Goal: Task Accomplishment & Management: Complete application form

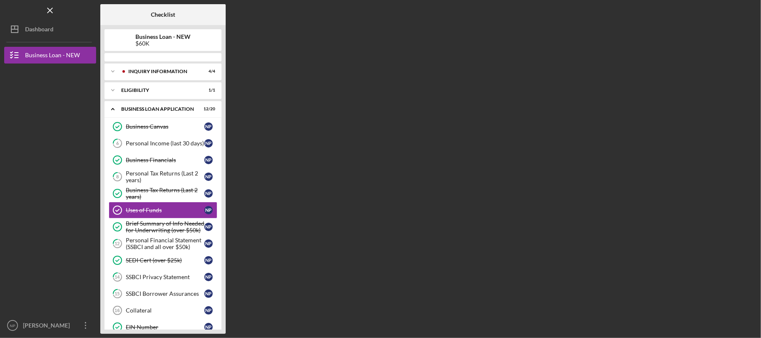
scroll to position [15, 0]
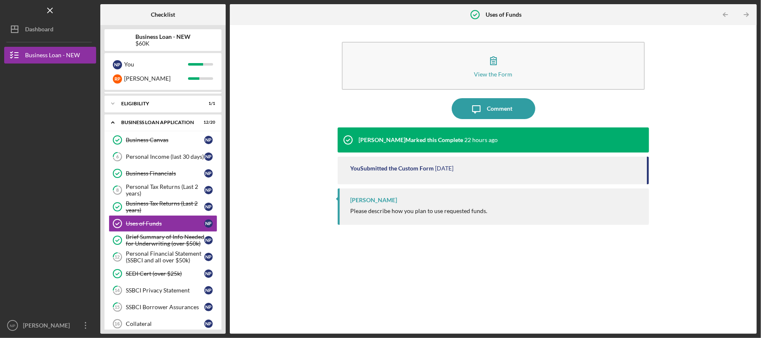
click at [298, 124] on div "View the Form Form Icon/Message Comment [PERSON_NAME] Marked this Complete 22 h…" at bounding box center [493, 179] width 518 height 300
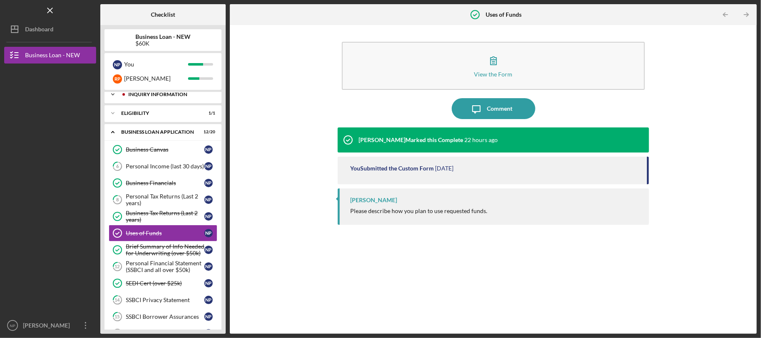
scroll to position [0, 0]
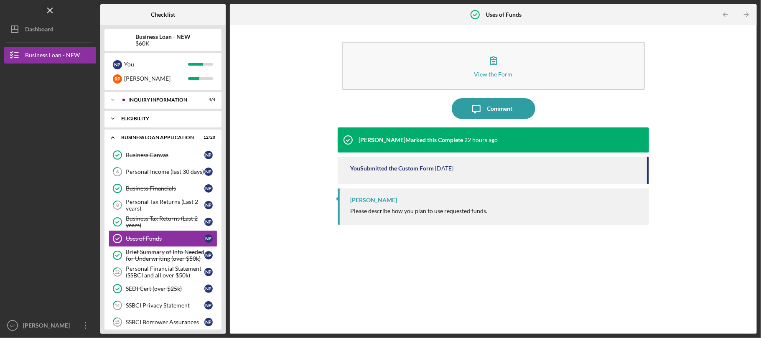
click at [162, 117] on div "ELIGIBILITY" at bounding box center [166, 118] width 90 height 5
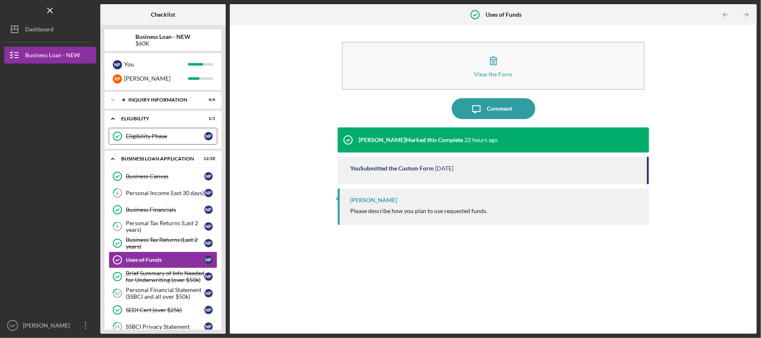
click at [148, 134] on div "Eligibility Phase" at bounding box center [165, 136] width 79 height 7
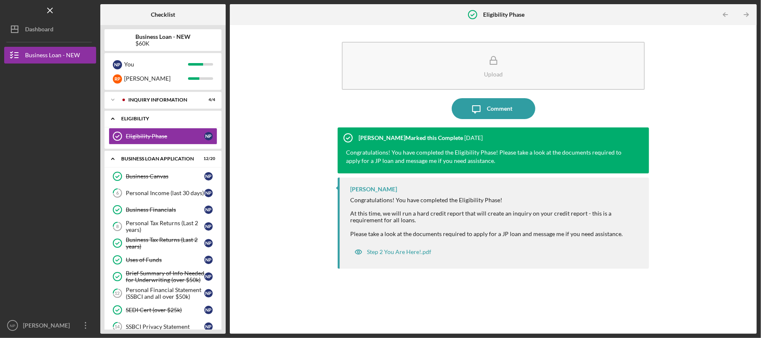
click at [150, 117] on div "ELIGIBILITY" at bounding box center [166, 118] width 90 height 5
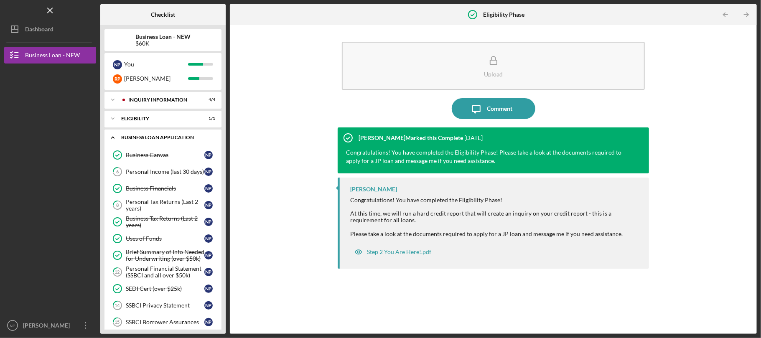
click at [150, 139] on div "BUSINESS LOAN APPLICATION" at bounding box center [166, 137] width 90 height 5
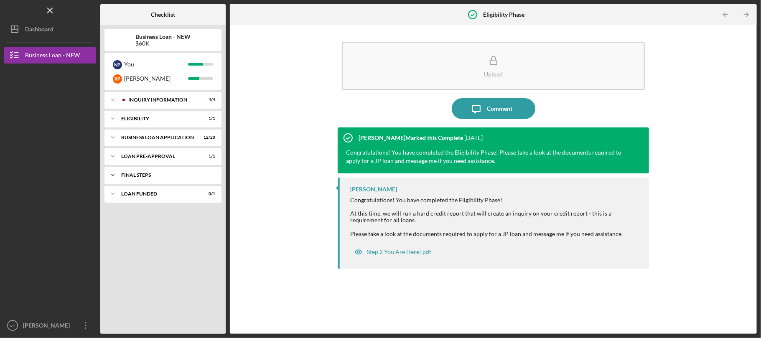
click at [155, 178] on div "Icon/Expander FINAL STEPS 2 / 6" at bounding box center [162, 175] width 117 height 17
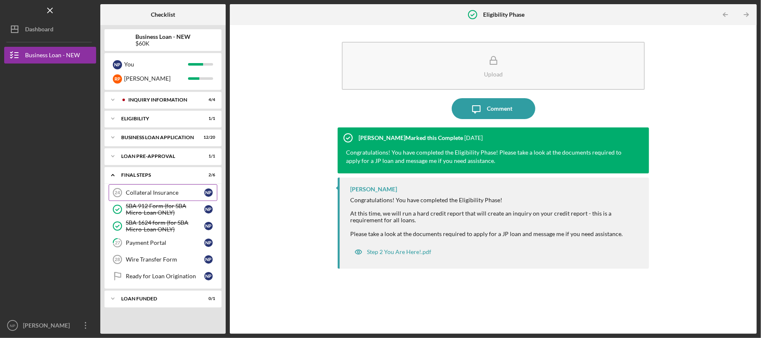
click at [165, 189] on div "Collateral Insurance" at bounding box center [165, 192] width 79 height 7
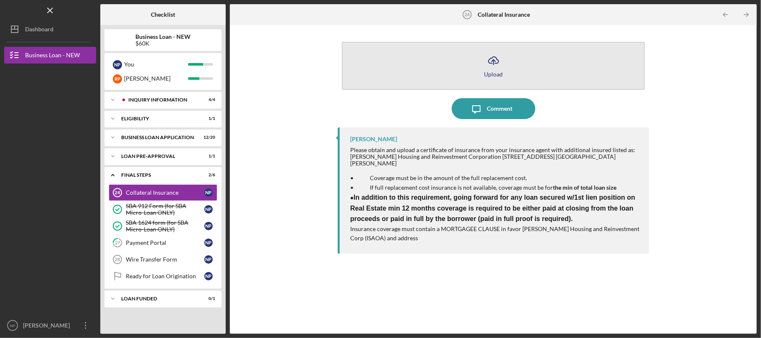
click at [488, 72] on div "Upload" at bounding box center [493, 74] width 19 height 6
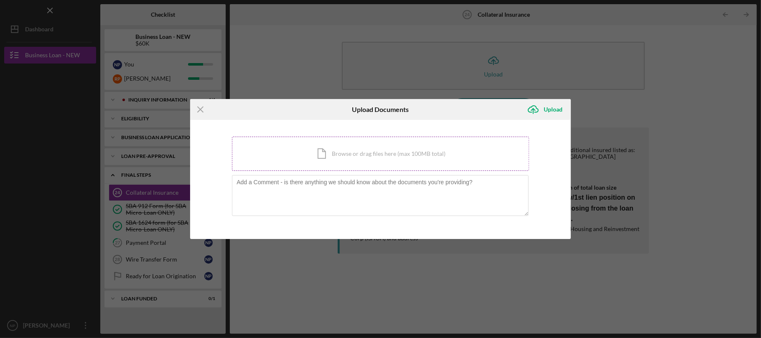
click at [395, 169] on div "Icon/Document Browse or drag files here (max 100MB total) Tap to choose files o…" at bounding box center [380, 154] width 297 height 34
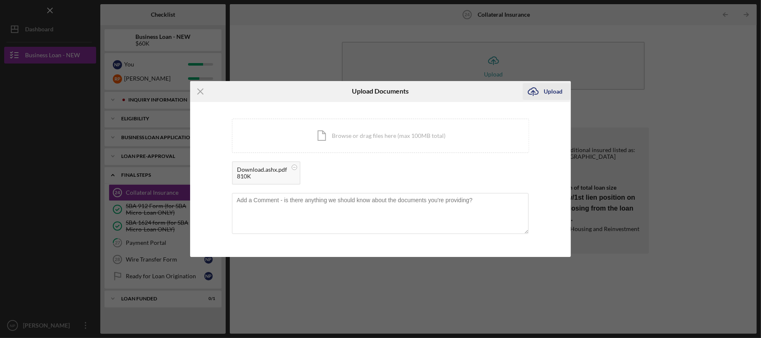
click at [556, 92] on div "Upload" at bounding box center [552, 91] width 19 height 17
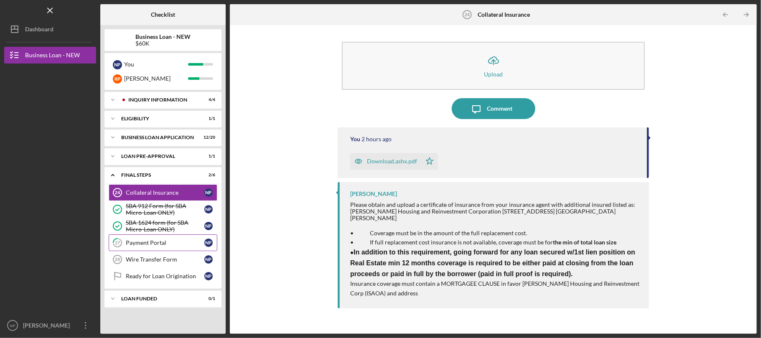
click at [171, 246] on div "Payment Portal" at bounding box center [165, 242] width 79 height 7
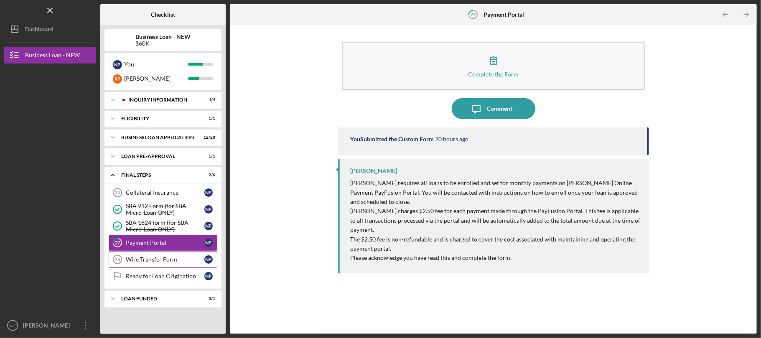
click at [169, 259] on div "Wire Transfer Form" at bounding box center [165, 259] width 79 height 7
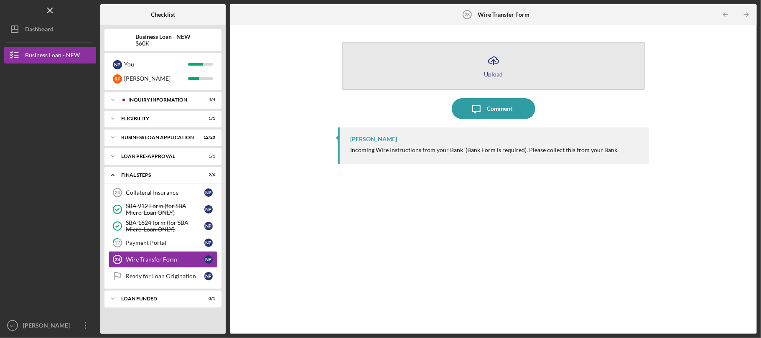
click at [495, 74] on div "Upload" at bounding box center [493, 74] width 19 height 6
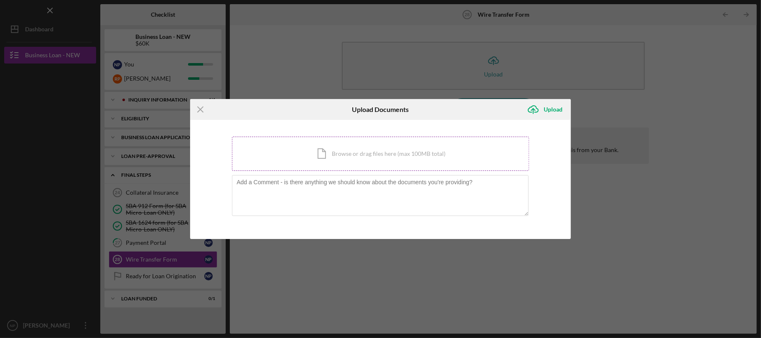
click at [361, 154] on div "Icon/Document Browse or drag files here (max 100MB total) Tap to choose files o…" at bounding box center [380, 154] width 297 height 34
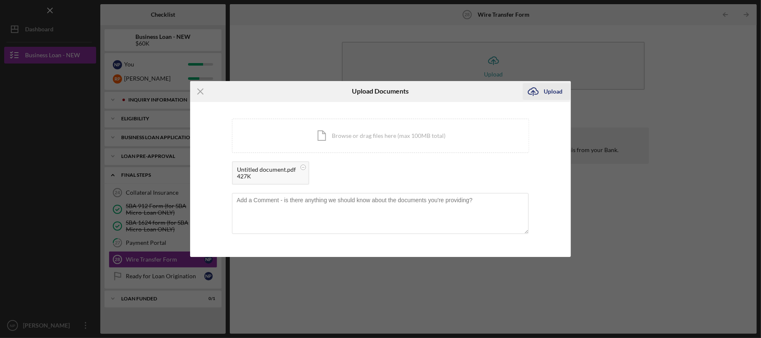
click at [549, 94] on div "Upload" at bounding box center [552, 91] width 19 height 17
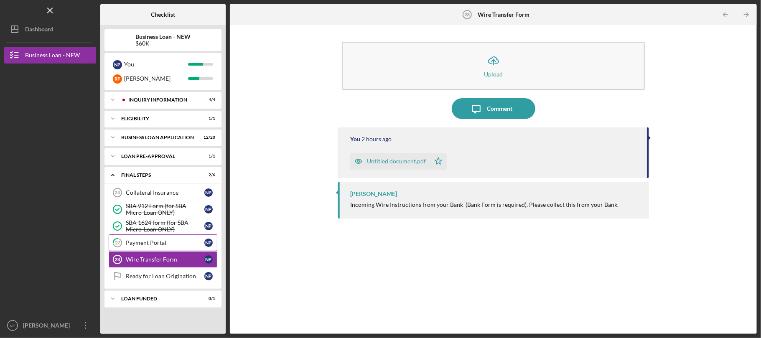
click at [170, 242] on div "Payment Portal" at bounding box center [165, 242] width 79 height 7
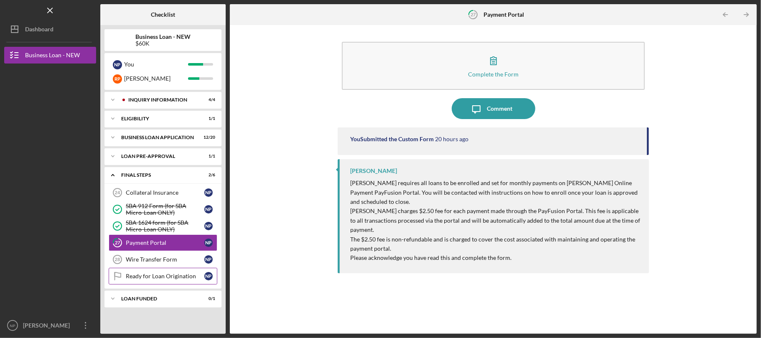
click at [175, 282] on link "Ready for Loan Origination Ready for Loan Origination N P" at bounding box center [163, 276] width 109 height 17
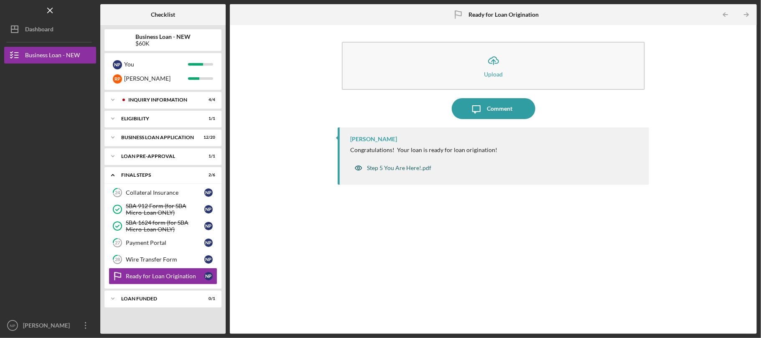
click at [398, 170] on div "Step 5 You Are Here!.pdf" at bounding box center [399, 168] width 64 height 7
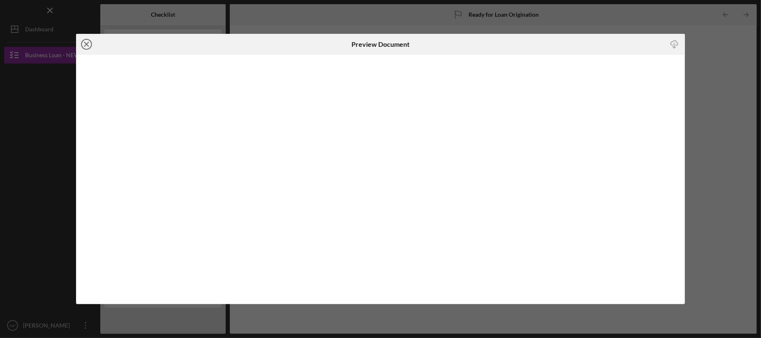
click at [89, 42] on icon "Icon/Close" at bounding box center [86, 44] width 21 height 21
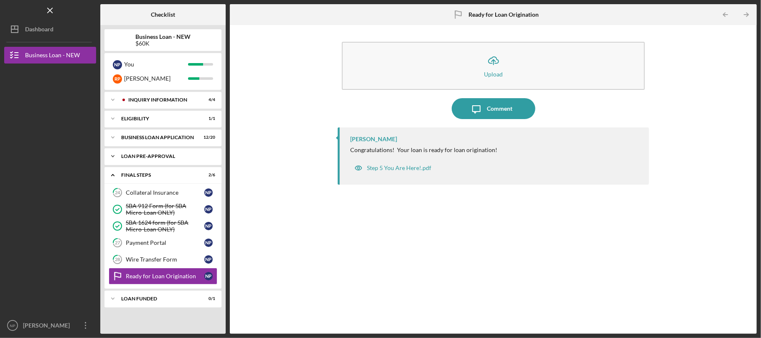
click at [150, 159] on div "Icon/Expander LOAN PRE-APPROVAL 1 / 1" at bounding box center [162, 156] width 117 height 17
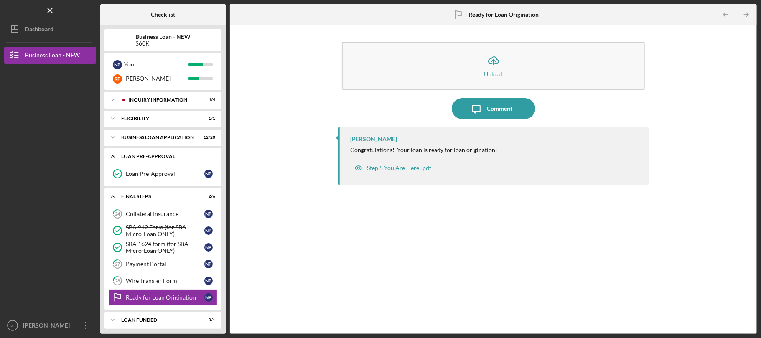
click at [151, 152] on div "Icon/Expander LOAN PRE-APPROVAL 1 / 1" at bounding box center [162, 156] width 117 height 17
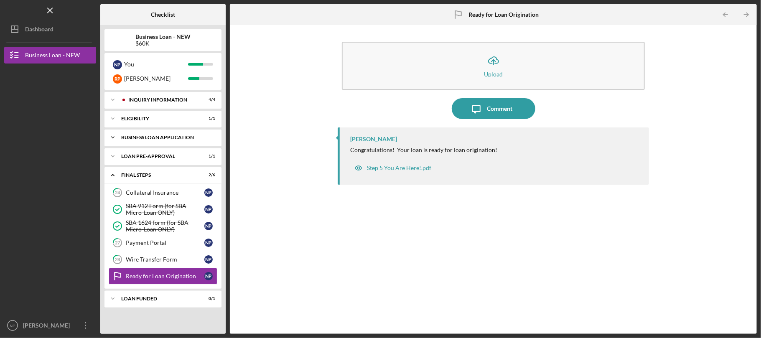
click at [154, 140] on div "BUSINESS LOAN APPLICATION" at bounding box center [166, 137] width 90 height 5
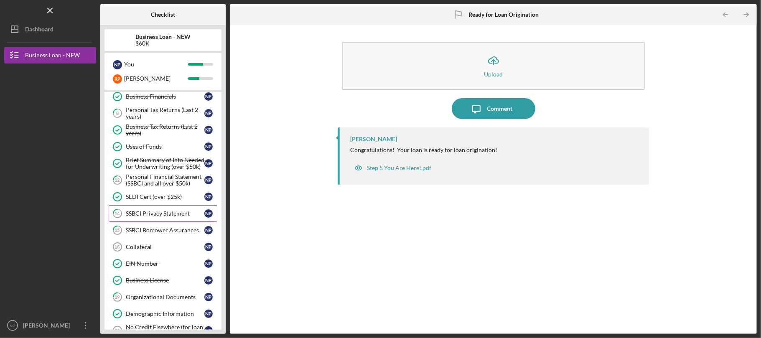
scroll to position [111, 0]
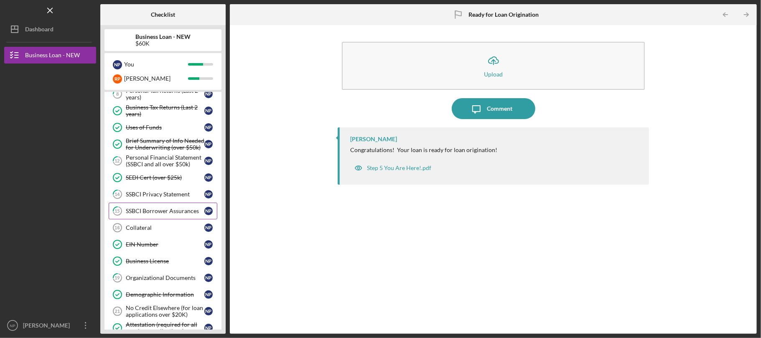
click at [166, 214] on div "SSBCI Borrower Assurances" at bounding box center [165, 211] width 79 height 7
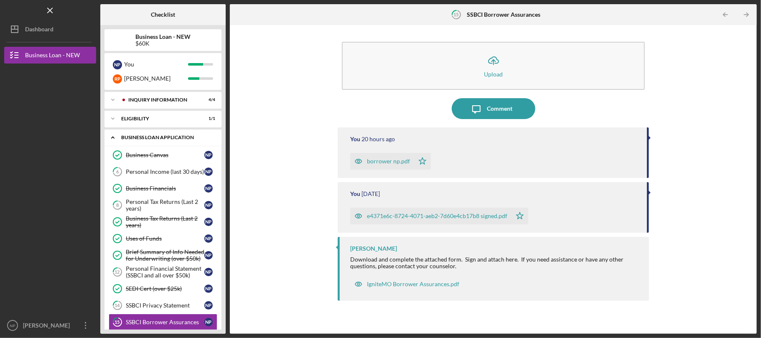
click at [170, 133] on div "Icon/Expander BUSINESS LOAN APPLICATION 12 / 20" at bounding box center [162, 137] width 117 height 17
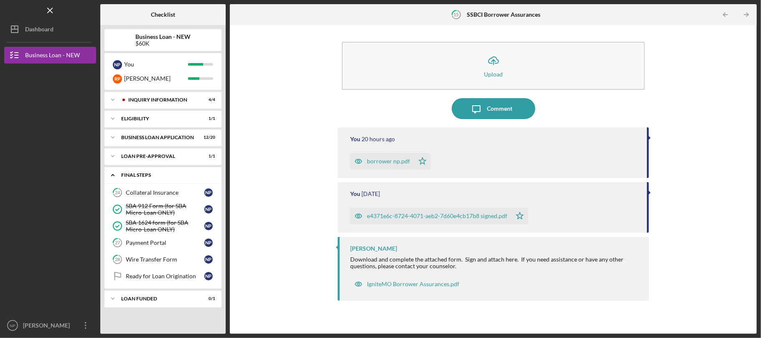
click at [183, 174] on div "FINAL STEPS" at bounding box center [166, 175] width 90 height 5
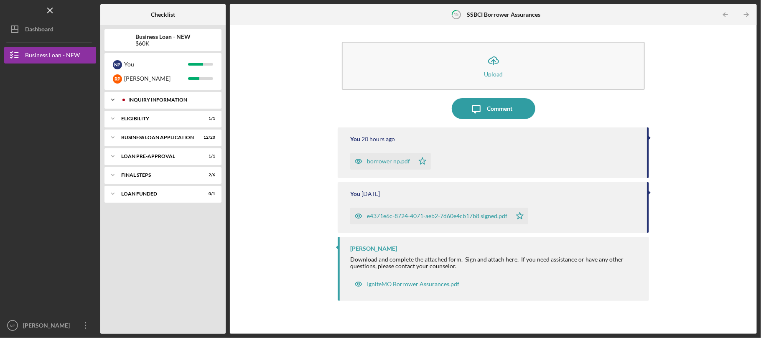
click at [156, 103] on div "Icon/Expander INQUIRY INFORMATION 4 / 4" at bounding box center [162, 99] width 117 height 17
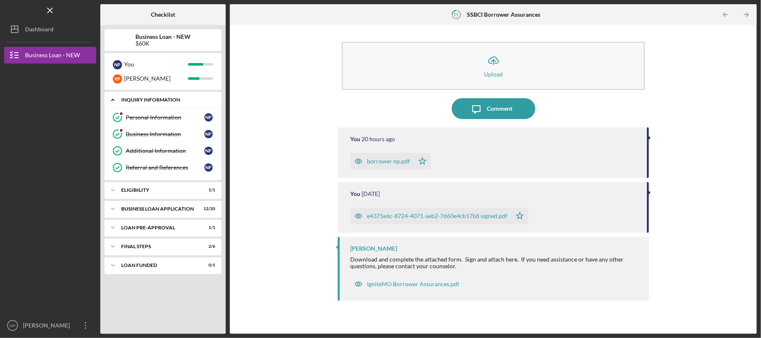
click at [173, 101] on div "INQUIRY INFORMATION" at bounding box center [166, 99] width 90 height 5
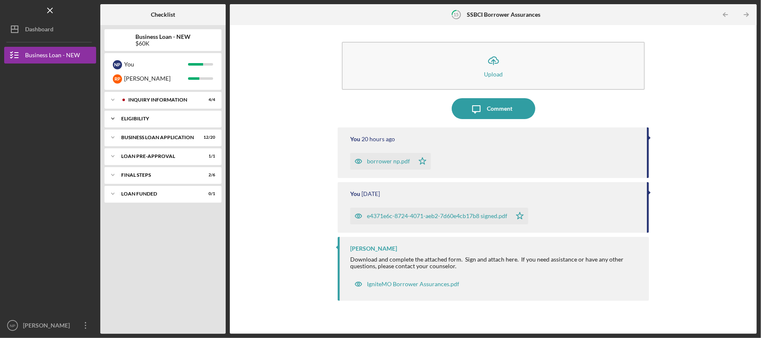
click at [166, 124] on div "Icon/Expander ELIGIBILITY 1 / 1" at bounding box center [162, 118] width 117 height 17
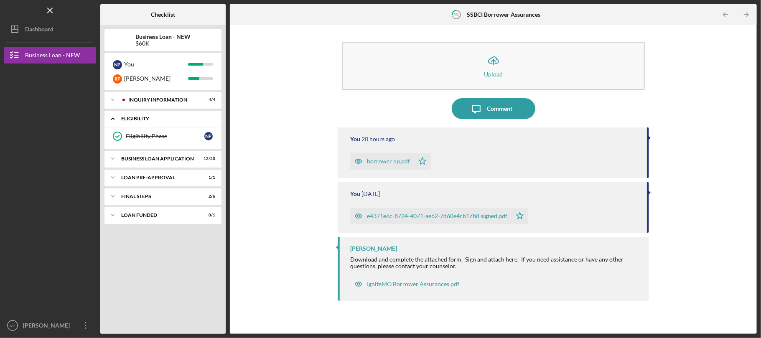
click at [173, 114] on div "Icon/Expander ELIGIBILITY 1 / 1" at bounding box center [162, 118] width 117 height 17
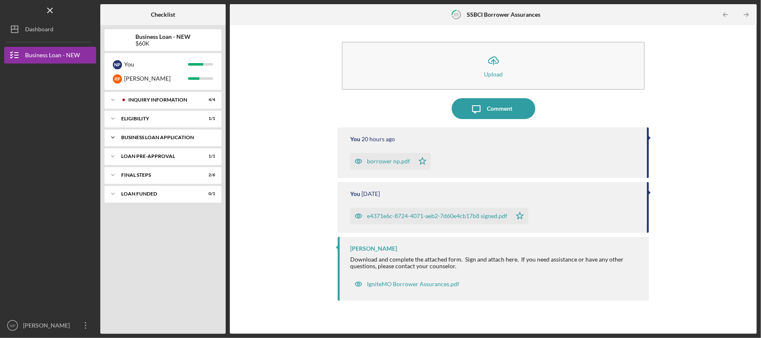
click at [165, 135] on div "BUSINESS LOAN APPLICATION" at bounding box center [166, 137] width 90 height 5
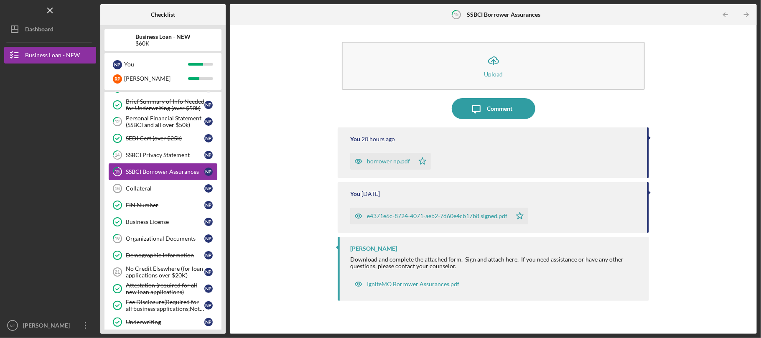
scroll to position [170, 0]
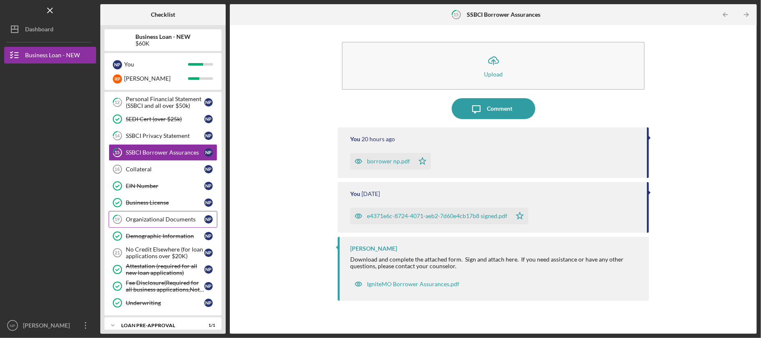
click at [181, 220] on div "Organizational Documents" at bounding box center [165, 219] width 79 height 7
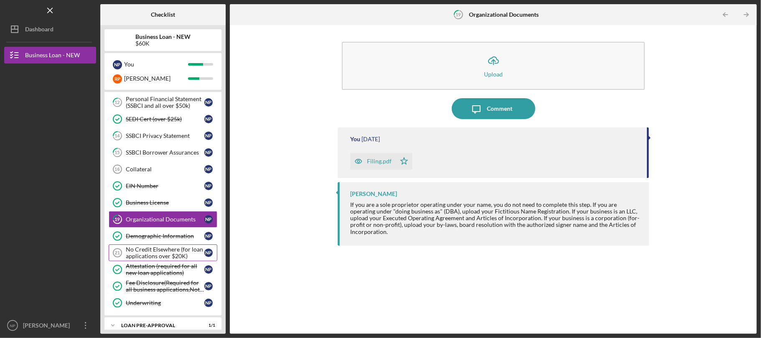
click at [179, 259] on div "No Credit Elsewhere (for loan applications over $20K)" at bounding box center [165, 252] width 79 height 13
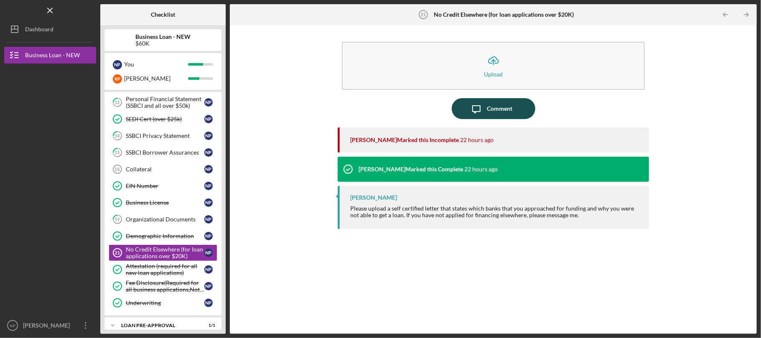
click at [516, 108] on button "Icon/Message Comment" at bounding box center [494, 108] width 84 height 21
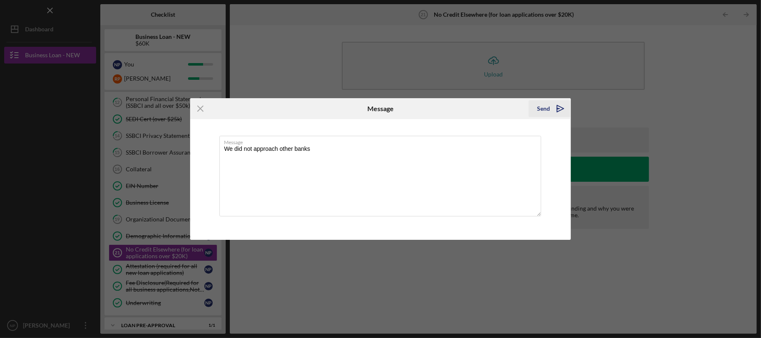
type textarea "We did not approach other banks"
click at [558, 107] on icon "Icon/icon-invite-send" at bounding box center [560, 108] width 21 height 21
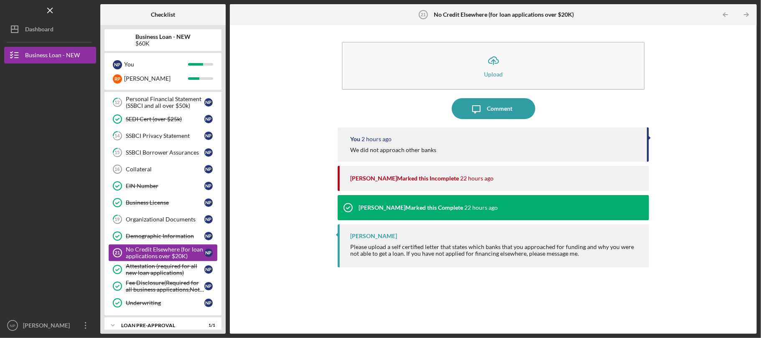
scroll to position [221, 0]
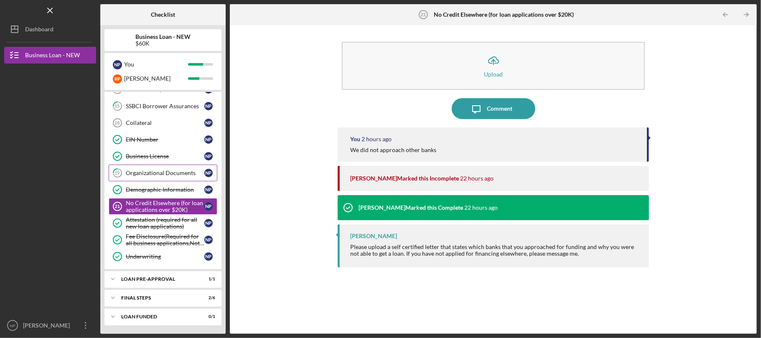
click at [167, 175] on link "19 Organizational Documents N P" at bounding box center [163, 173] width 109 height 17
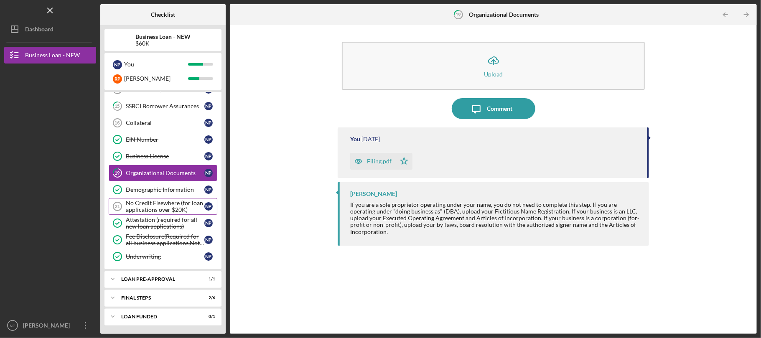
click at [162, 208] on div "No Credit Elsewhere (for loan applications over $20K)" at bounding box center [165, 206] width 79 height 13
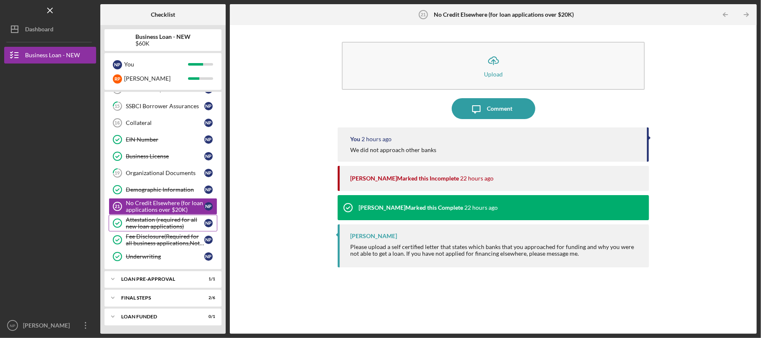
click at [161, 226] on div "Attestation (required for all new loan applications)" at bounding box center [165, 222] width 79 height 13
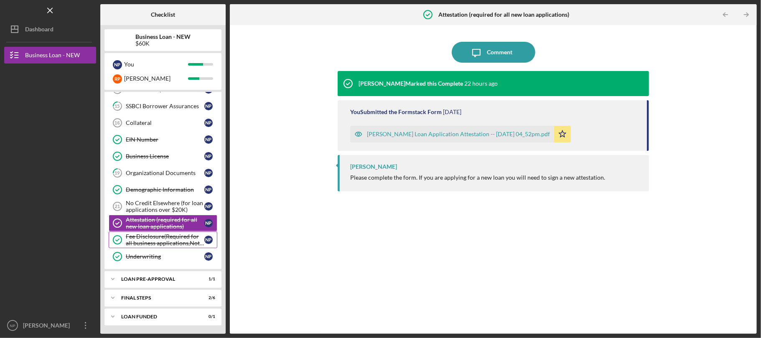
click at [162, 242] on div "Fee Disclosure(Required for all business applications,Not needed for Contractor…" at bounding box center [165, 239] width 79 height 13
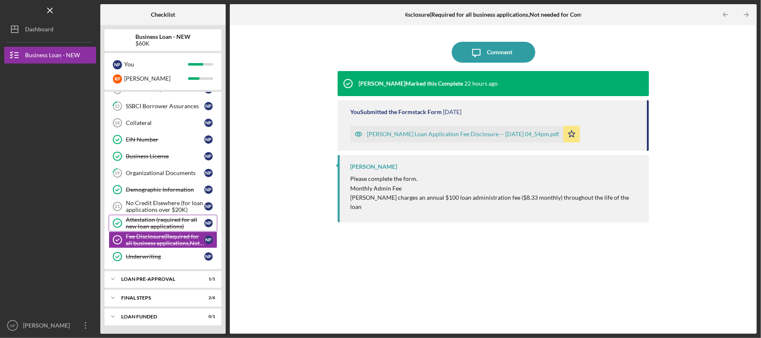
click at [169, 219] on div "Attestation (required for all new loan applications)" at bounding box center [165, 222] width 79 height 13
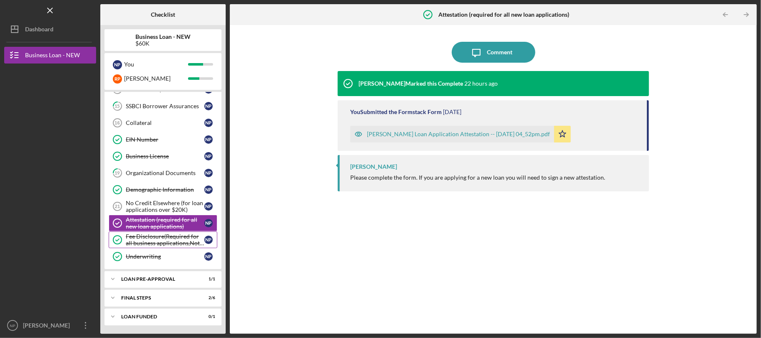
click at [169, 235] on div "Fee Disclosure(Required for all business applications,Not needed for Contractor…" at bounding box center [165, 239] width 79 height 13
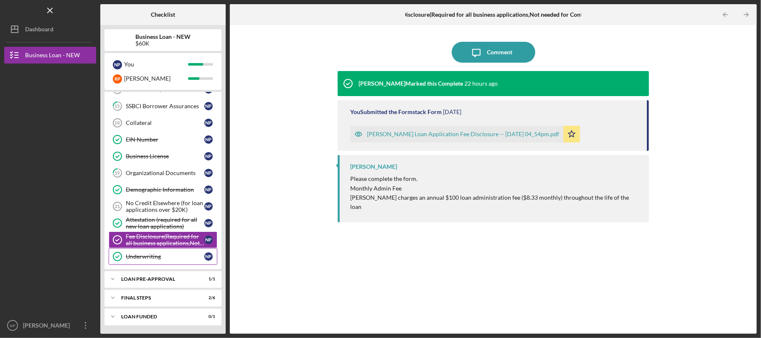
click at [169, 251] on link "Underwriting Underwriting N P" at bounding box center [163, 256] width 109 height 17
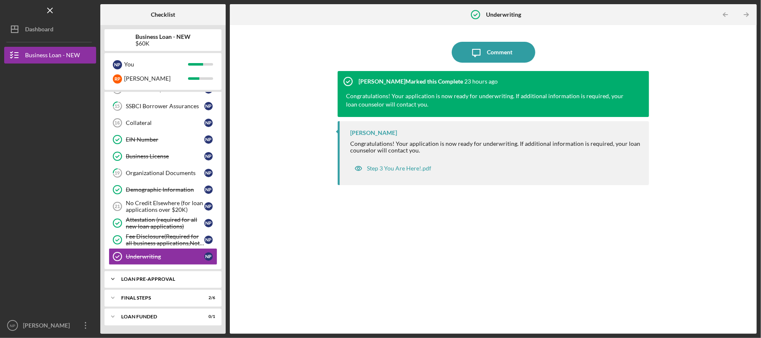
click at [169, 282] on div "Icon/Expander LOAN PRE-APPROVAL 1 / 1" at bounding box center [162, 279] width 117 height 17
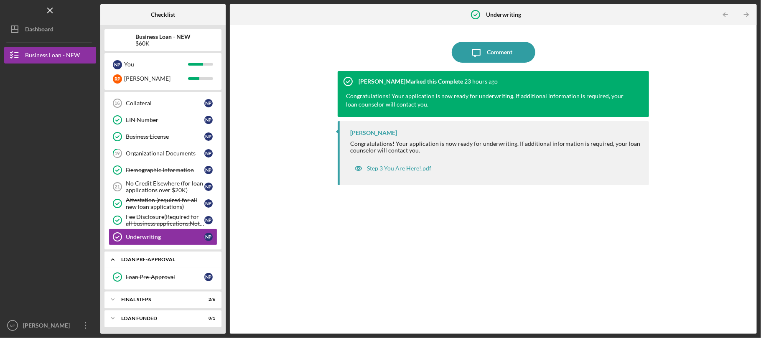
scroll to position [243, 0]
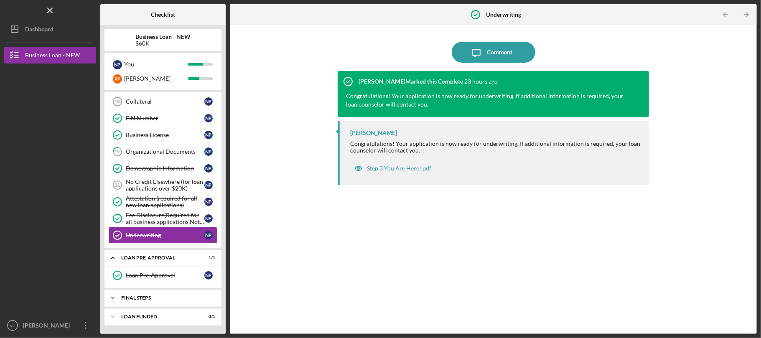
click at [165, 293] on div "Icon/Expander FINAL STEPS 2 / 6" at bounding box center [162, 297] width 117 height 17
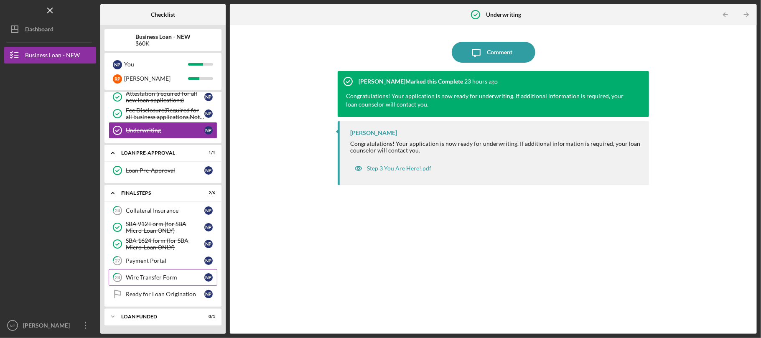
scroll to position [350, 0]
click at [178, 265] on link "27 Payment Portal N P" at bounding box center [163, 260] width 109 height 17
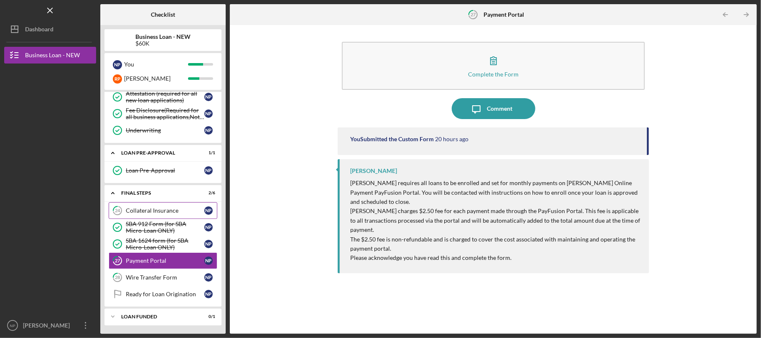
click at [155, 204] on link "24 Collateral Insurance N P" at bounding box center [163, 210] width 109 height 17
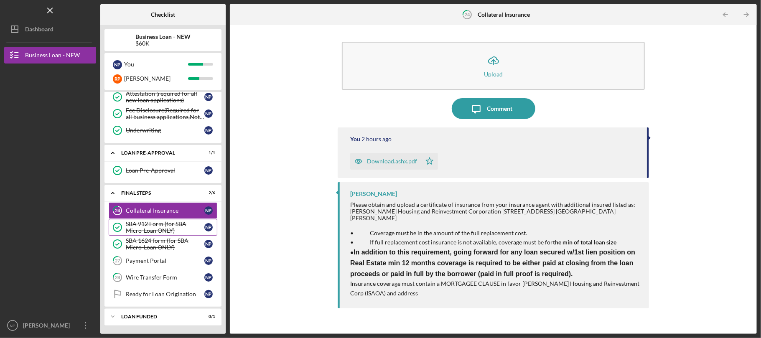
click at [158, 234] on link "SBA 912 Form (for SBA Micro-Loan ONLY) SBA 912 Form (for SBA Micro-Loan ONLY) N…" at bounding box center [163, 227] width 109 height 17
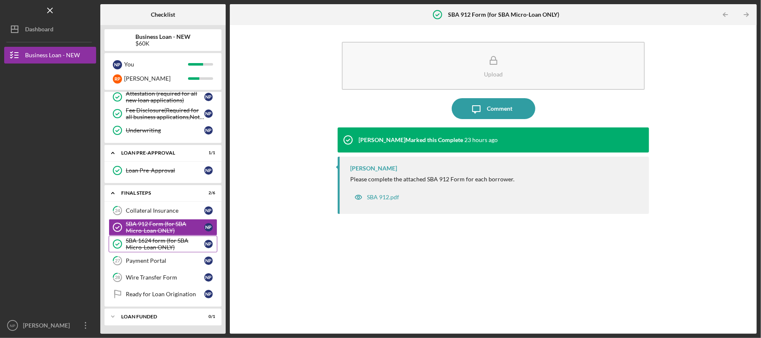
click at [159, 244] on div "SBA 1624 form (for SBA Micro-Loan ONLY)" at bounding box center [165, 243] width 79 height 13
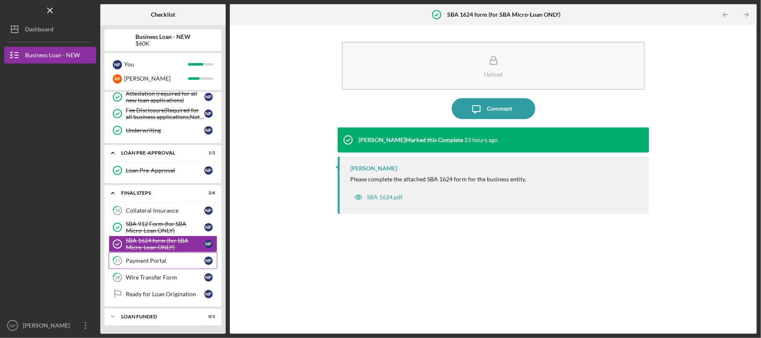
click at [166, 268] on link "27 Payment Portal N P" at bounding box center [163, 260] width 109 height 17
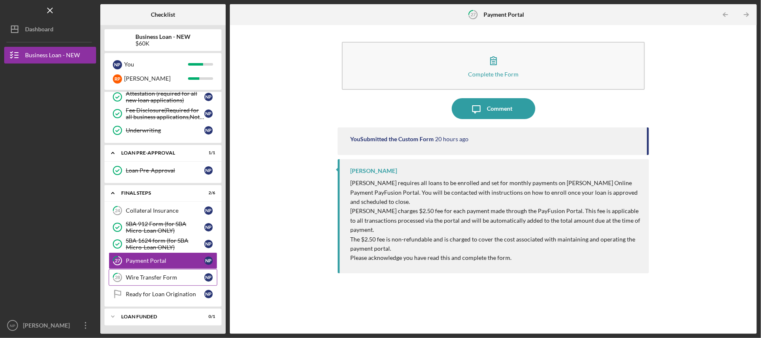
click at [173, 281] on link "28 Wire Transfer Form N P" at bounding box center [163, 277] width 109 height 17
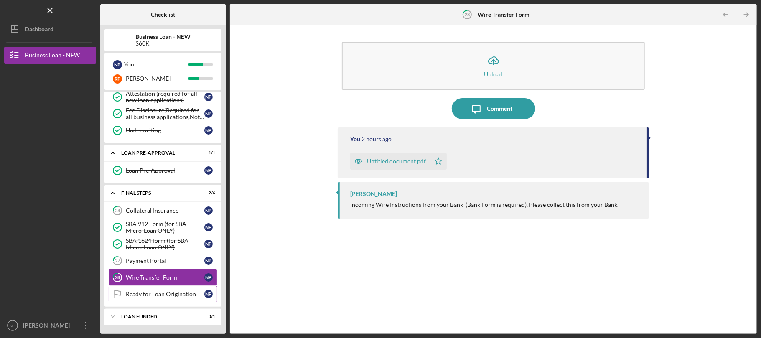
click at [184, 294] on div "Ready for Loan Origination" at bounding box center [165, 294] width 79 height 7
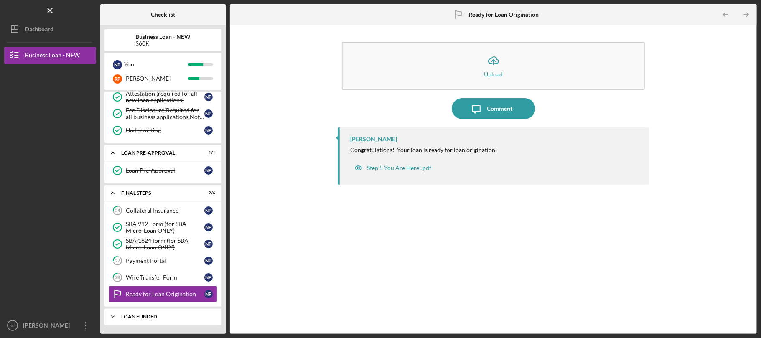
click at [183, 316] on div "LOAN FUNDED" at bounding box center [166, 316] width 90 height 5
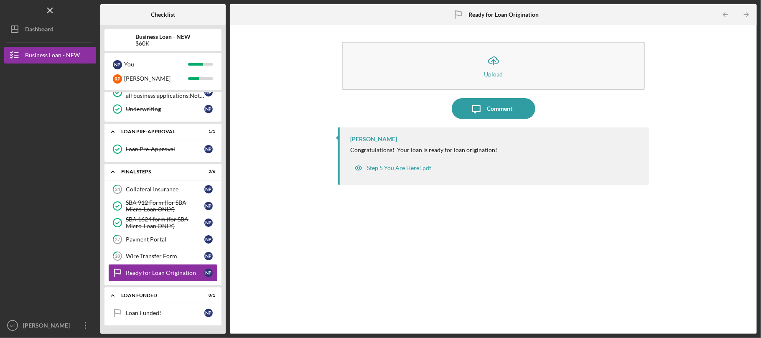
scroll to position [371, 0]
click at [181, 309] on div "Loan Funded!" at bounding box center [165, 312] width 79 height 7
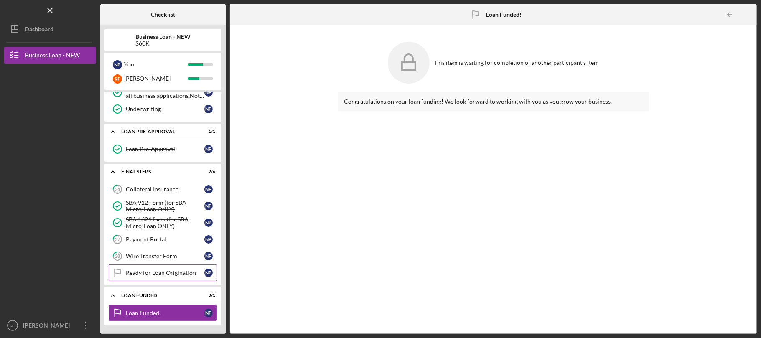
click at [176, 277] on link "Ready for Loan Origination Ready for Loan Origination N P" at bounding box center [163, 272] width 109 height 17
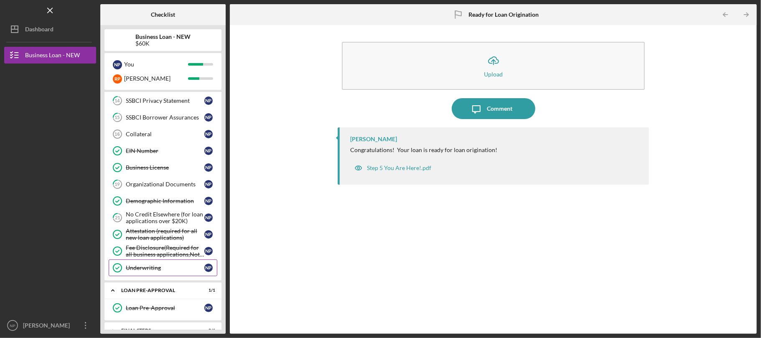
scroll to position [204, 0]
click at [155, 188] on div "Organizational Documents" at bounding box center [165, 184] width 79 height 7
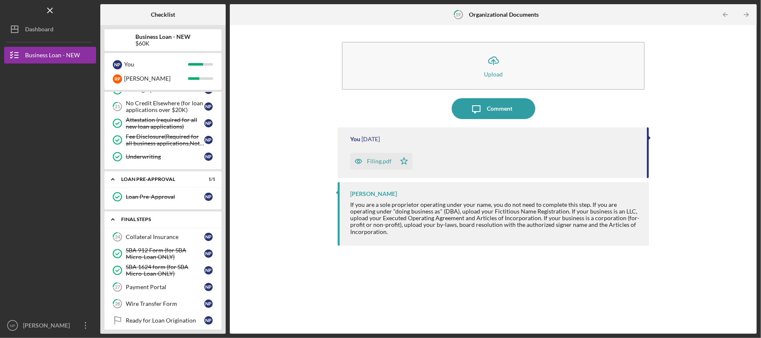
scroll to position [371, 0]
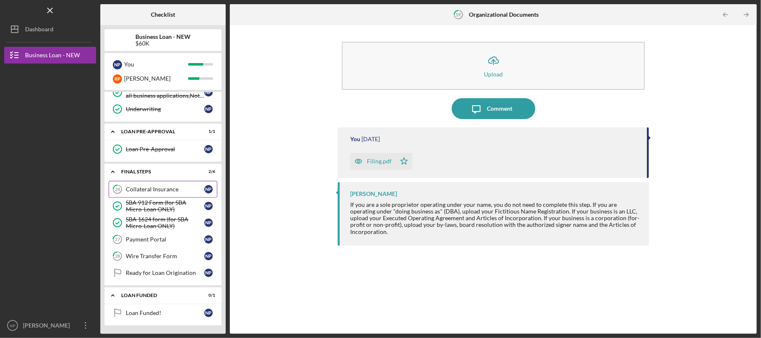
click at [178, 191] on link "24 Collateral Insurance N P" at bounding box center [163, 189] width 109 height 17
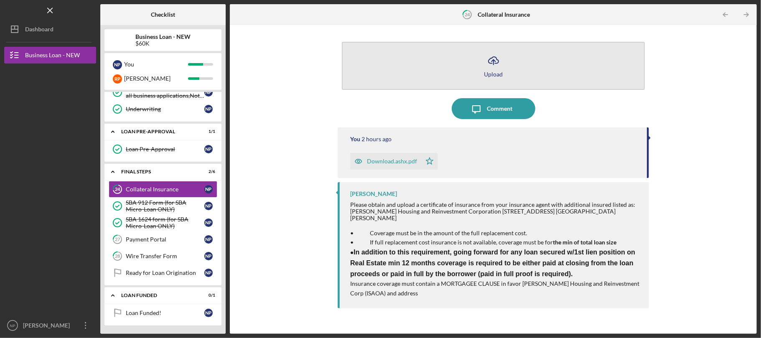
click at [510, 79] on button "Icon/Upload Upload" at bounding box center [493, 66] width 303 height 48
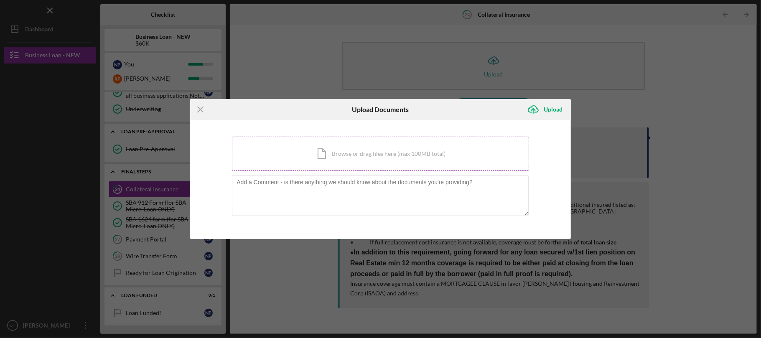
click at [347, 162] on div "Icon/Document Browse or drag files here (max 100MB total) Tap to choose files o…" at bounding box center [380, 154] width 297 height 34
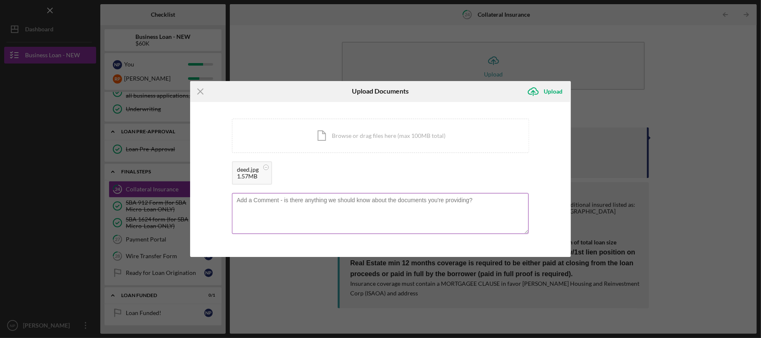
click at [464, 204] on textarea at bounding box center [380, 213] width 297 height 41
type textarea "Let me know if you need all 19 pages of the deed"
click at [562, 87] on button "Icon/Upload Upload" at bounding box center [547, 91] width 48 height 17
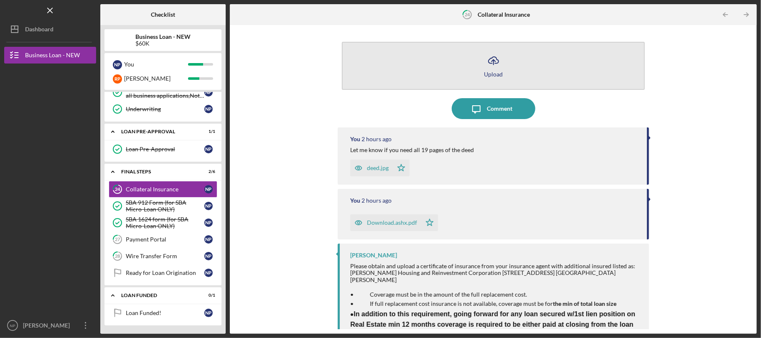
click at [505, 62] on button "Icon/Upload Upload" at bounding box center [493, 66] width 303 height 48
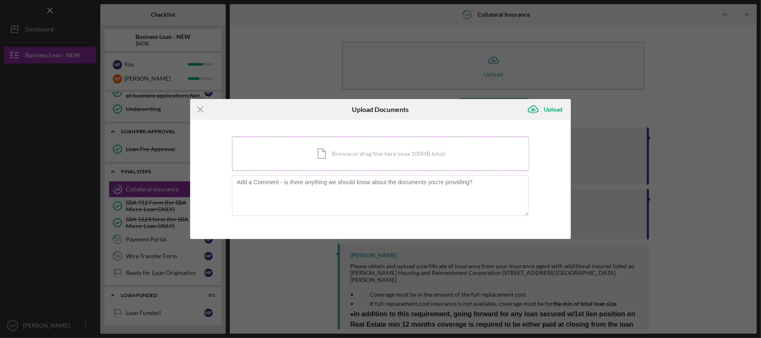
click at [443, 163] on div "Icon/Document Browse or drag files here (max 100MB total) Tap to choose files o…" at bounding box center [380, 154] width 297 height 34
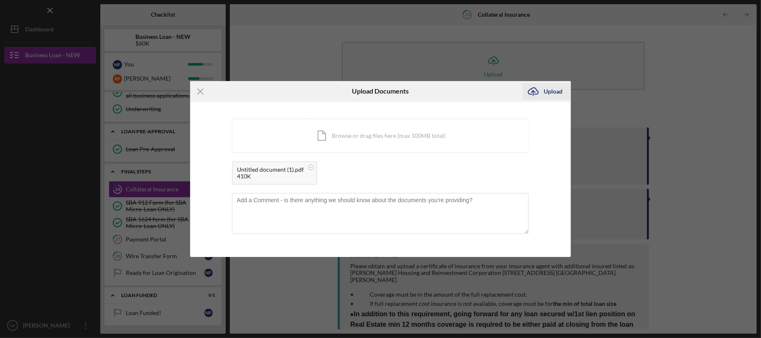
click at [543, 89] on div "Upload" at bounding box center [552, 91] width 19 height 17
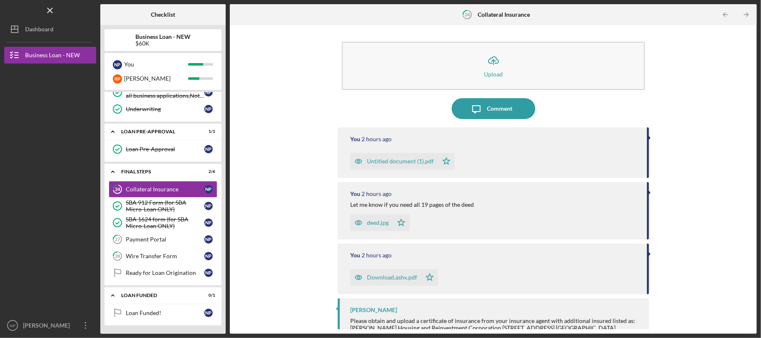
drag, startPoint x: 648, startPoint y: 190, endPoint x: 570, endPoint y: 204, distance: 79.2
click at [648, 190] on div at bounding box center [649, 192] width 2 height 4
drag, startPoint x: 383, startPoint y: 224, endPoint x: 305, endPoint y: 201, distance: 81.3
click at [304, 201] on div "Icon/Upload Upload Icon/Message Comment You 2 hours ago Untitled document (1).p…" at bounding box center [493, 179] width 518 height 300
drag, startPoint x: 385, startPoint y: 216, endPoint x: 415, endPoint y: 215, distance: 30.5
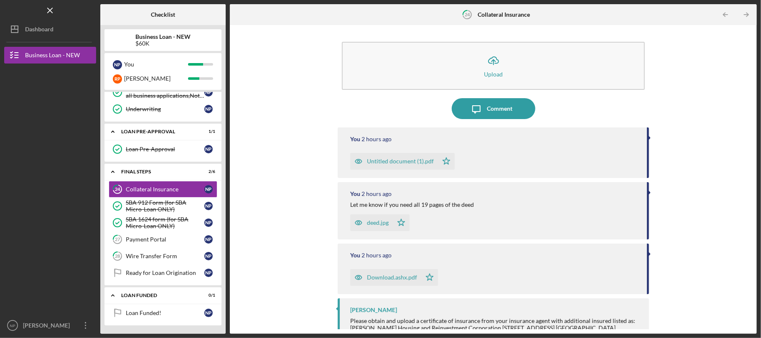
click at [415, 215] on div "deed.jpg Icon/Star" at bounding box center [494, 220] width 288 height 21
click at [376, 224] on div "deed.jpg" at bounding box center [378, 222] width 22 height 7
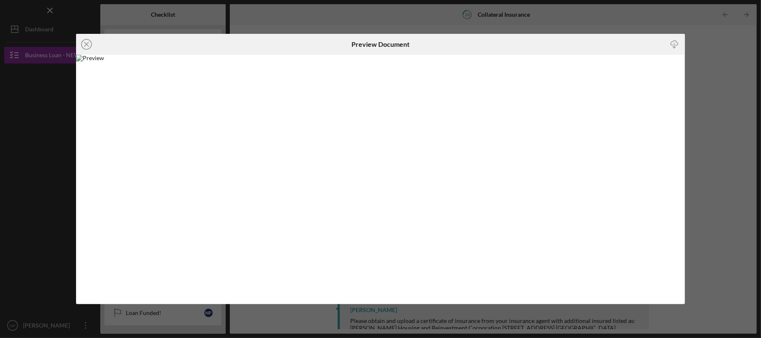
click at [704, 59] on div "Icon/Close Preview Document Icon/Download" at bounding box center [380, 169] width 761 height 338
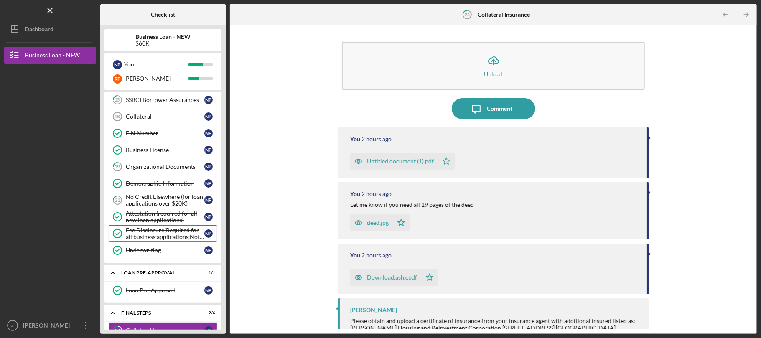
scroll to position [204, 0]
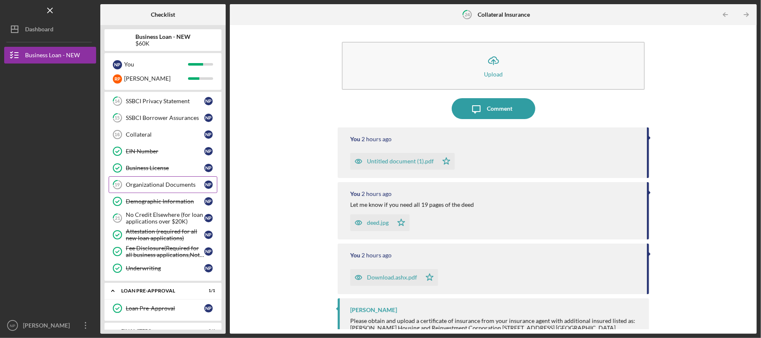
click at [175, 188] on div "Organizational Documents" at bounding box center [165, 184] width 79 height 7
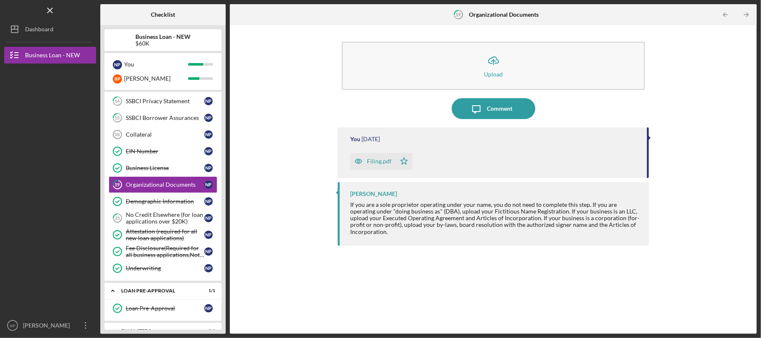
click at [378, 163] on div "Filing.pdf" at bounding box center [379, 161] width 25 height 7
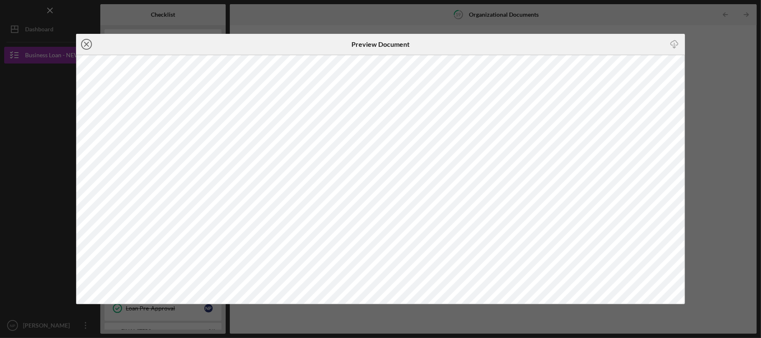
click at [87, 43] on line at bounding box center [86, 44] width 4 height 4
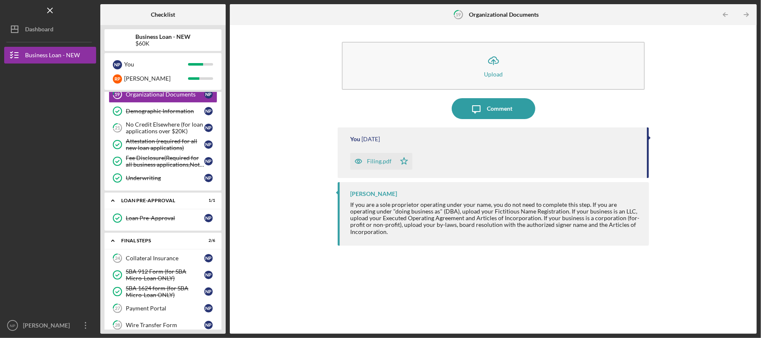
scroll to position [204, 0]
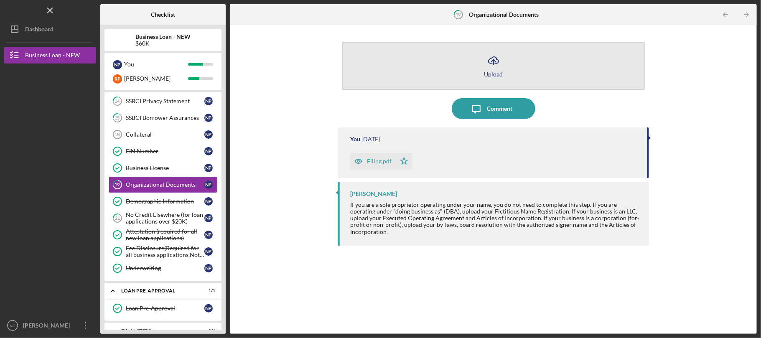
click at [450, 74] on button "Icon/Upload Upload" at bounding box center [493, 66] width 303 height 48
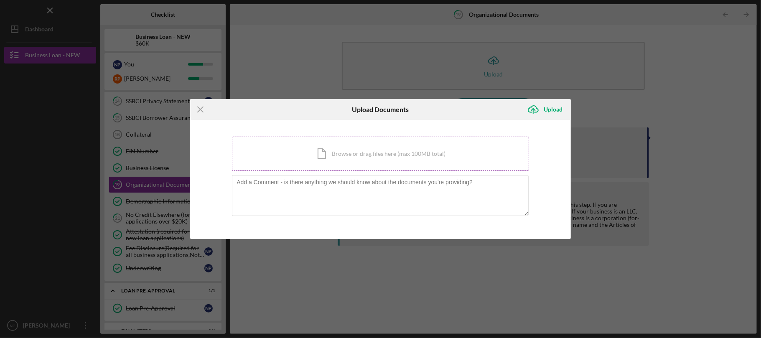
click at [294, 169] on div "Icon/Document Browse or drag files here (max 100MB total) Tap to choose files o…" at bounding box center [380, 154] width 297 height 34
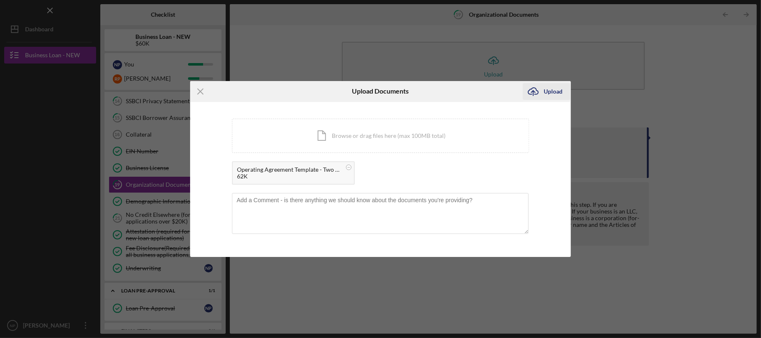
click at [561, 90] on div "Upload" at bounding box center [552, 91] width 19 height 17
